Goal: Information Seeking & Learning: Learn about a topic

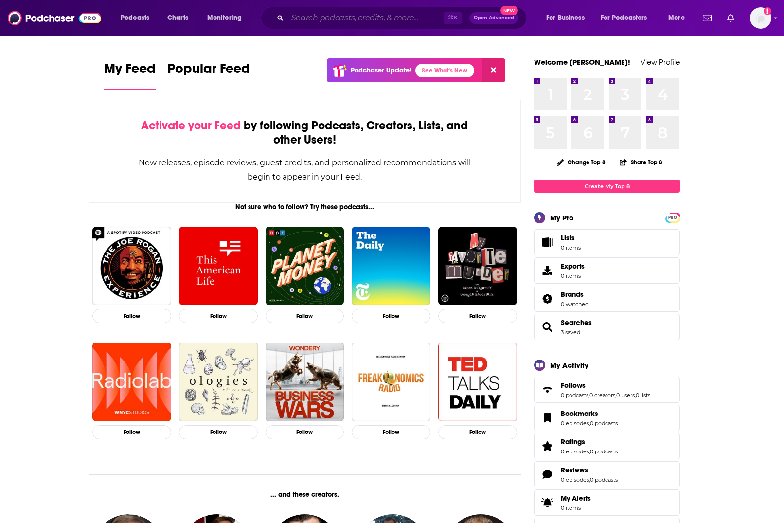
click at [314, 16] on input "Search podcasts, credits, & more..." at bounding box center [365, 18] width 156 height 16
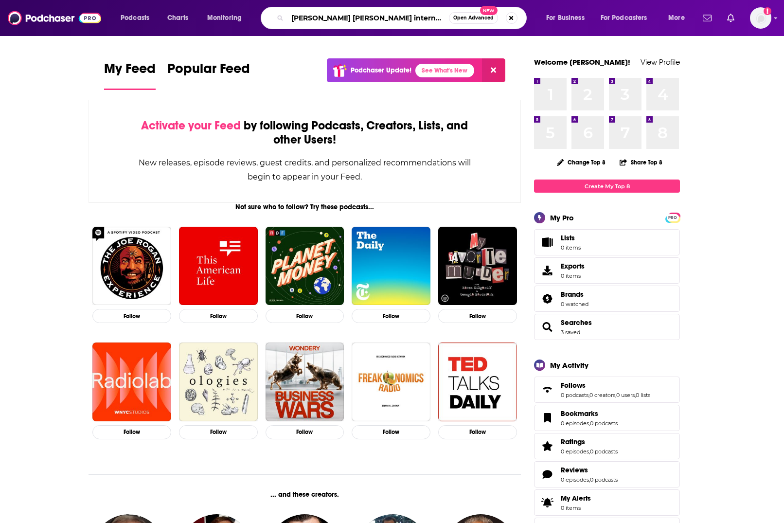
type input "[PERSON_NAME] [PERSON_NAME] international"
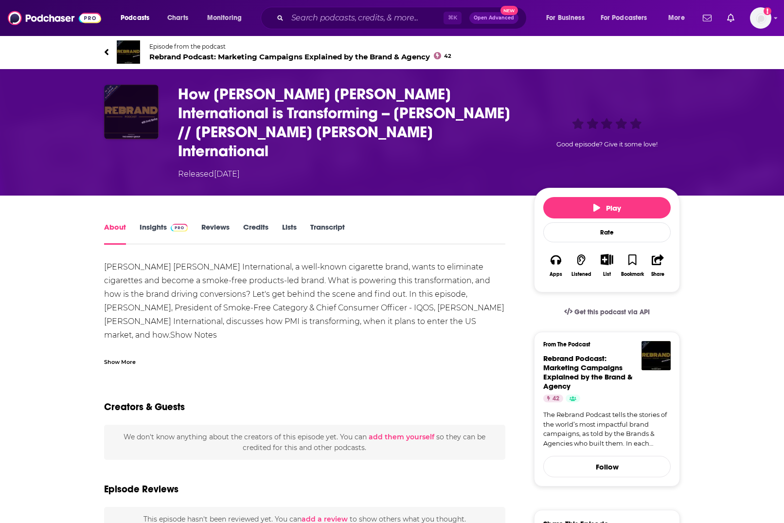
click at [132, 110] on img "How Philip Morris International is Transforming -- Stefano Volpetti // Philip M…" at bounding box center [131, 112] width 54 height 54
